Goal: Check status: Check status

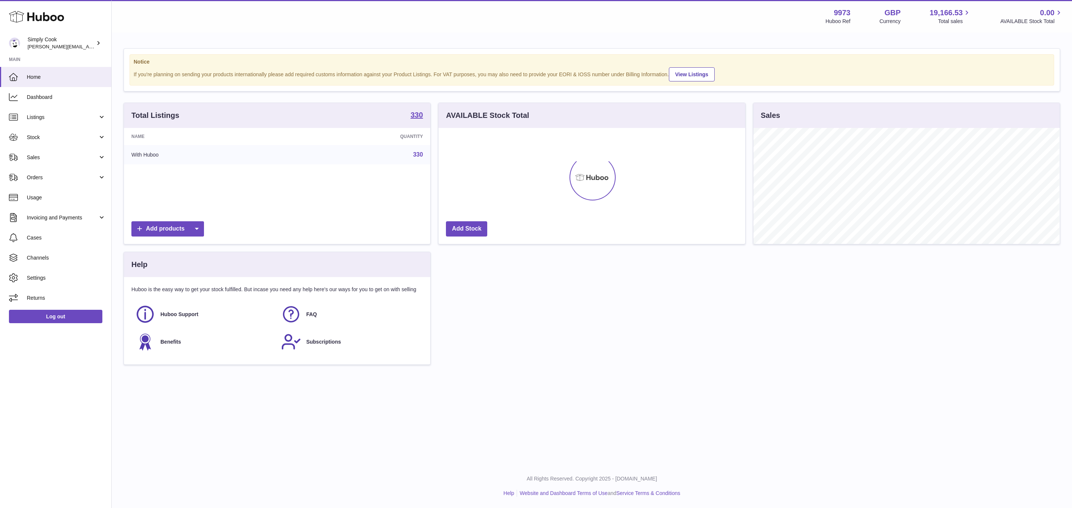
scroll to position [116, 306]
click at [68, 136] on span "Stock" at bounding box center [62, 137] width 71 height 7
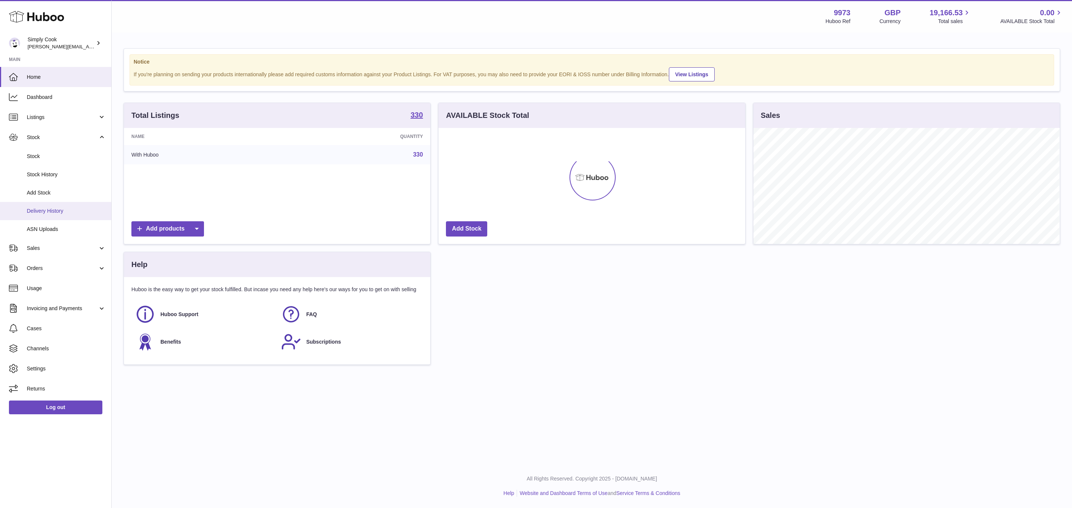
click at [60, 217] on link "Delivery History" at bounding box center [55, 211] width 111 height 18
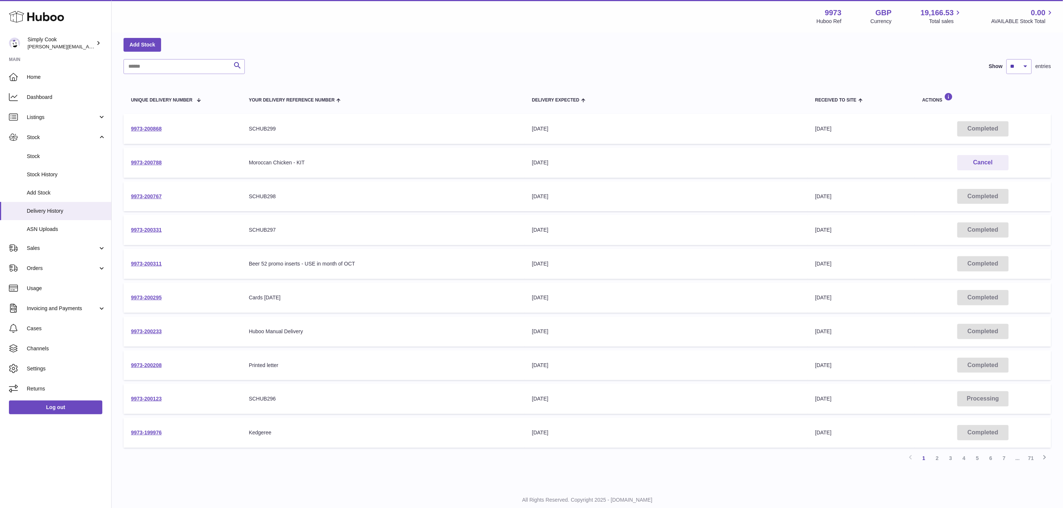
scroll to position [49, 0]
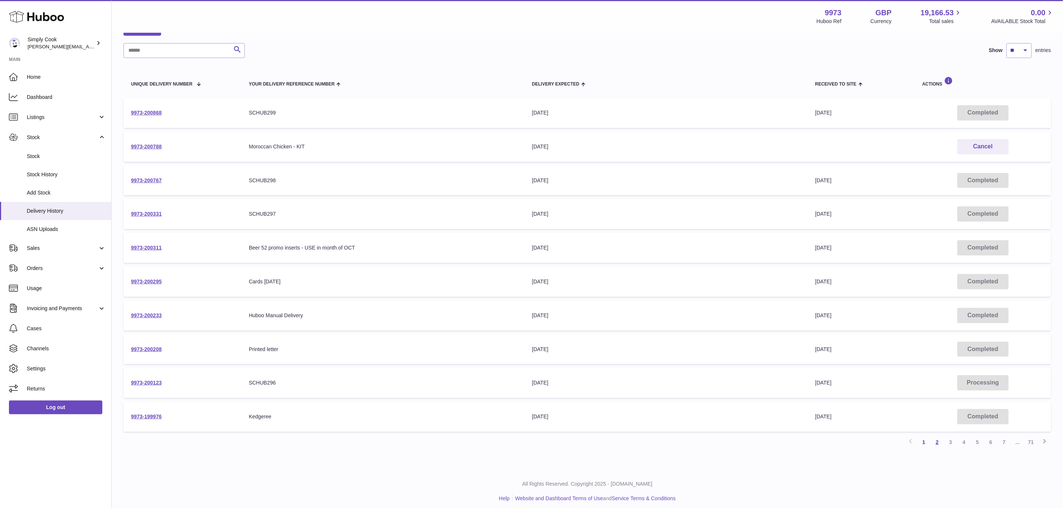
click at [935, 438] on link "2" at bounding box center [936, 442] width 13 height 13
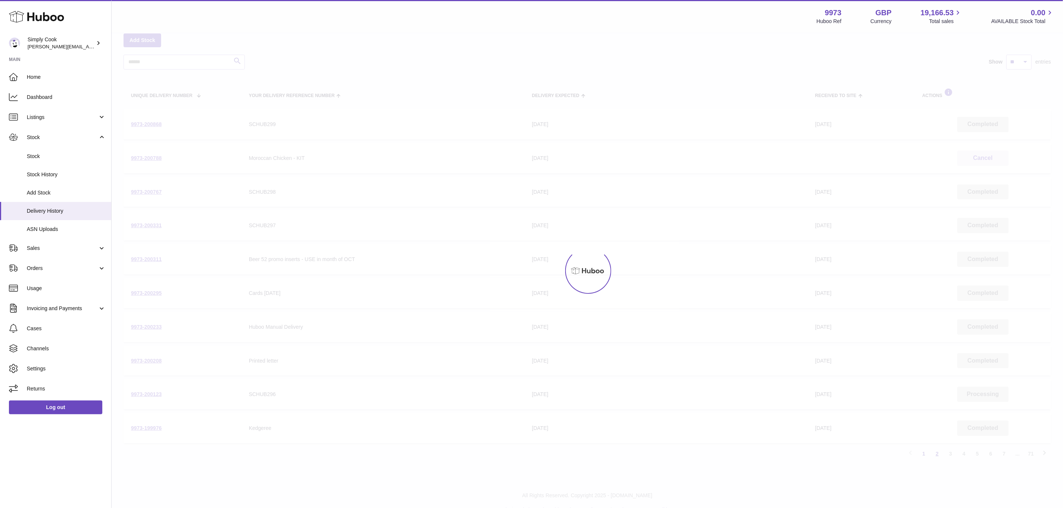
scroll to position [33, 0]
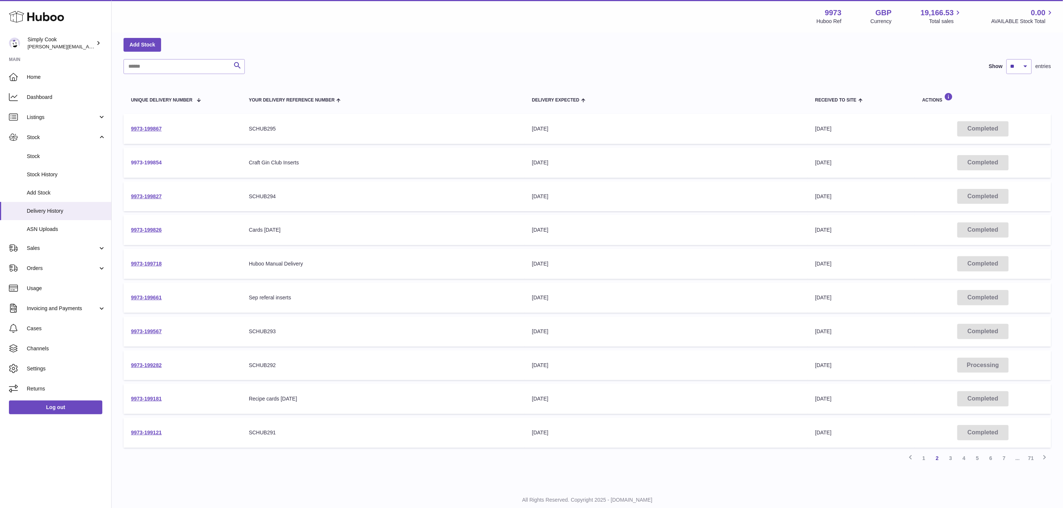
click at [147, 160] on link "9973-199854" at bounding box center [146, 163] width 31 height 6
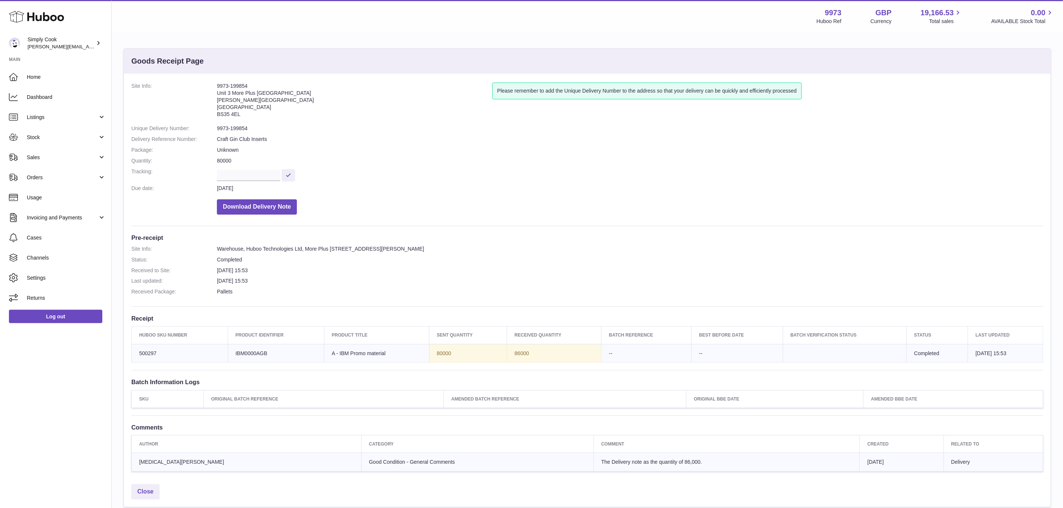
click at [513, 356] on td "86000" at bounding box center [554, 353] width 95 height 19
click at [511, 354] on td "86000" at bounding box center [554, 353] width 95 height 19
